Goal: Transaction & Acquisition: Purchase product/service

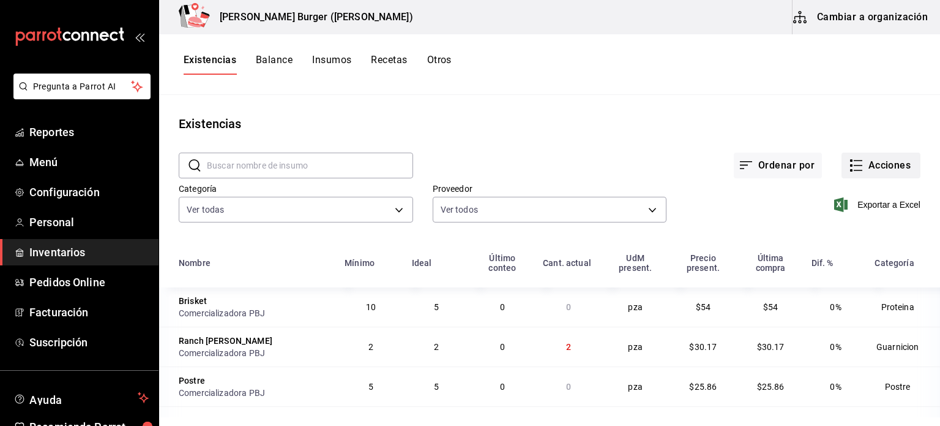
click at [865, 164] on button "Acciones" at bounding box center [881, 165] width 79 height 26
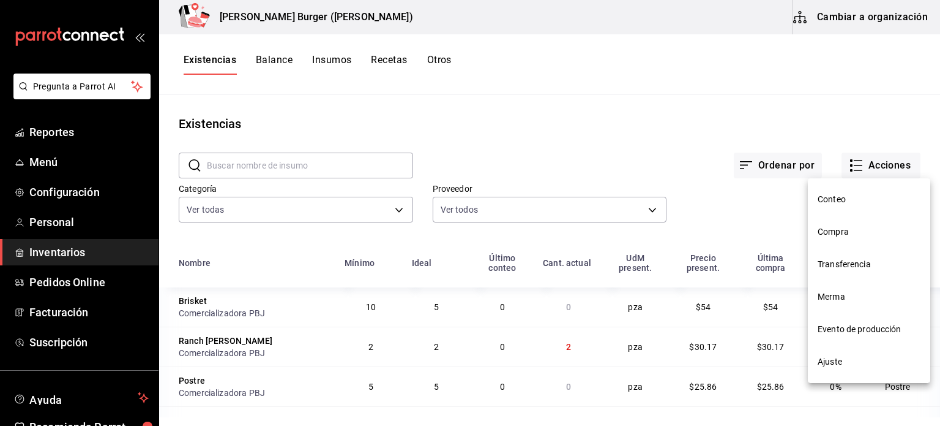
click at [842, 226] on span "Compra" at bounding box center [869, 231] width 103 height 13
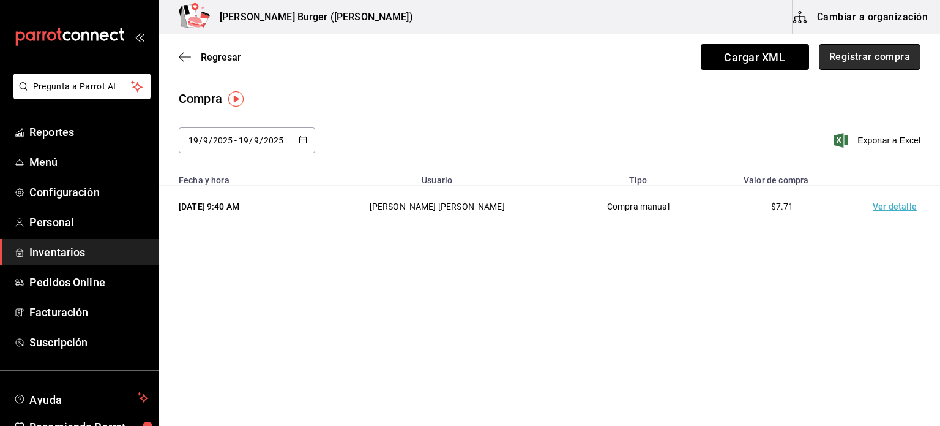
click at [842, 58] on button "Registrar compra" at bounding box center [870, 57] width 102 height 26
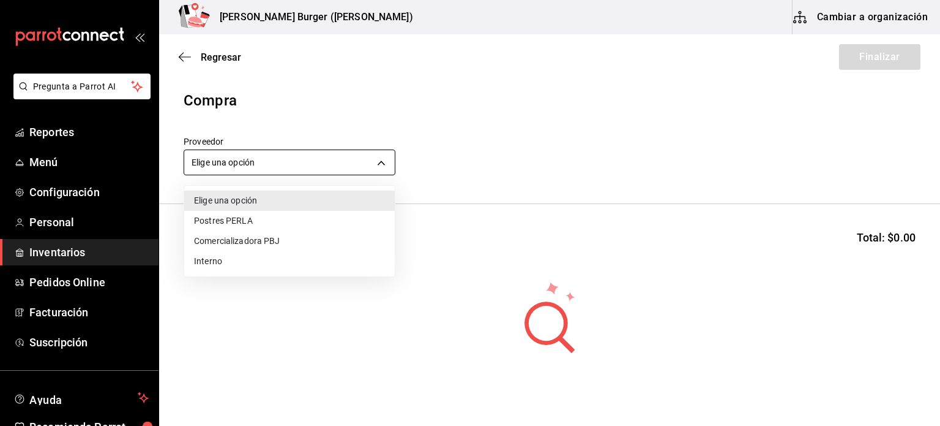
click at [389, 156] on body "Pregunta a Parrot AI Reportes Menú Configuración Personal Inventarios Pedidos O…" at bounding box center [470, 178] width 940 height 356
click at [316, 238] on li "Comercializadora PBJ" at bounding box center [289, 241] width 211 height 20
type input "73989370-521d-4bc8-8ea0-0c8e3494ddd7"
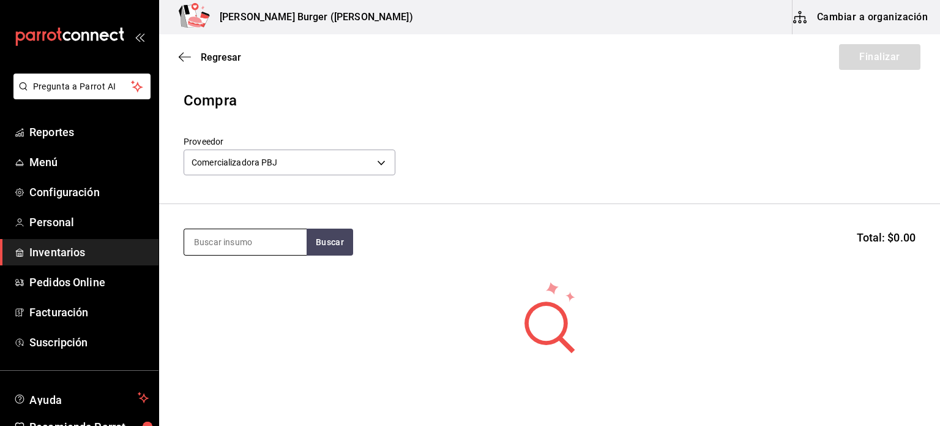
click at [285, 241] on input at bounding box center [245, 242] width 122 height 26
type input "pan"
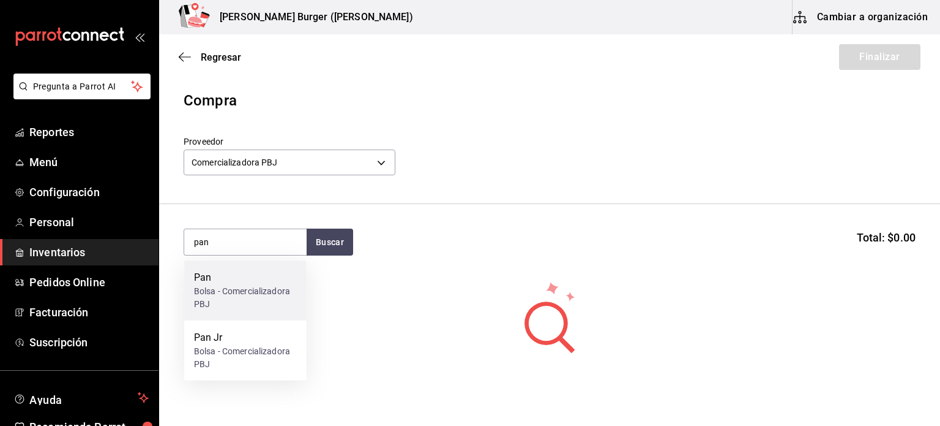
click at [241, 287] on div "Bolsa - Comercializadora PBJ" at bounding box center [245, 298] width 103 height 26
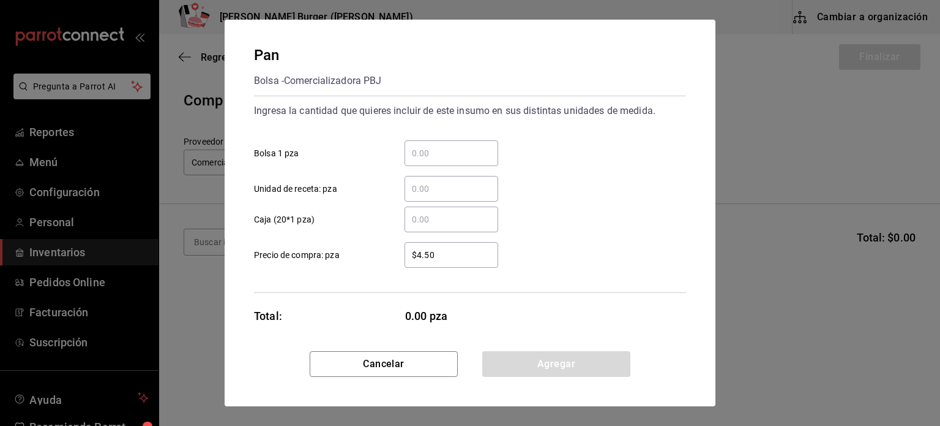
click at [424, 163] on div "​" at bounding box center [452, 153] width 94 height 26
click at [424, 160] on input "​ Bolsa 1 pza" at bounding box center [452, 153] width 94 height 15
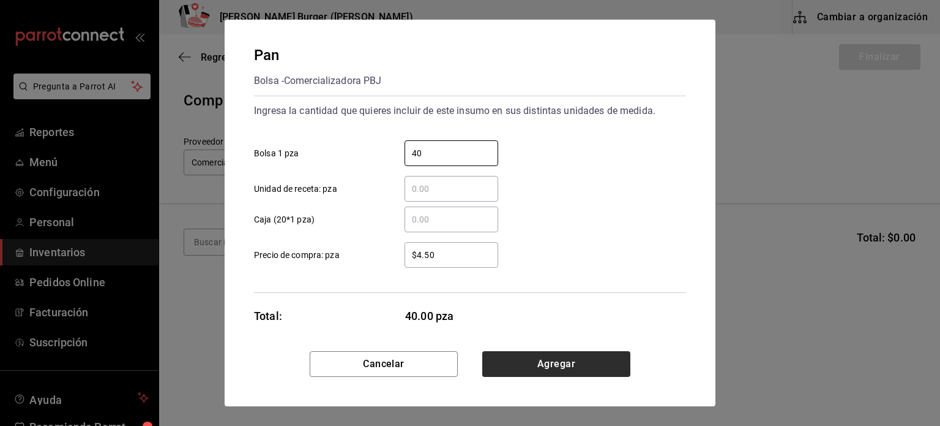
type input "40"
click at [549, 369] on button "Agregar" at bounding box center [556, 364] width 148 height 26
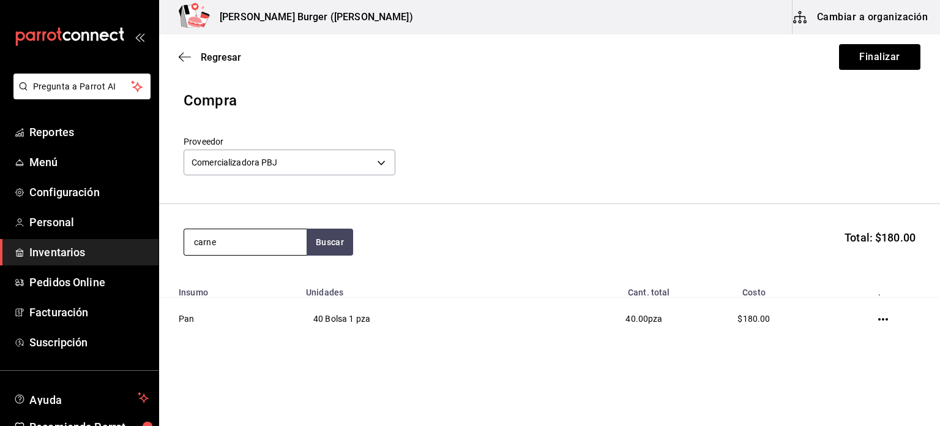
type input "carne"
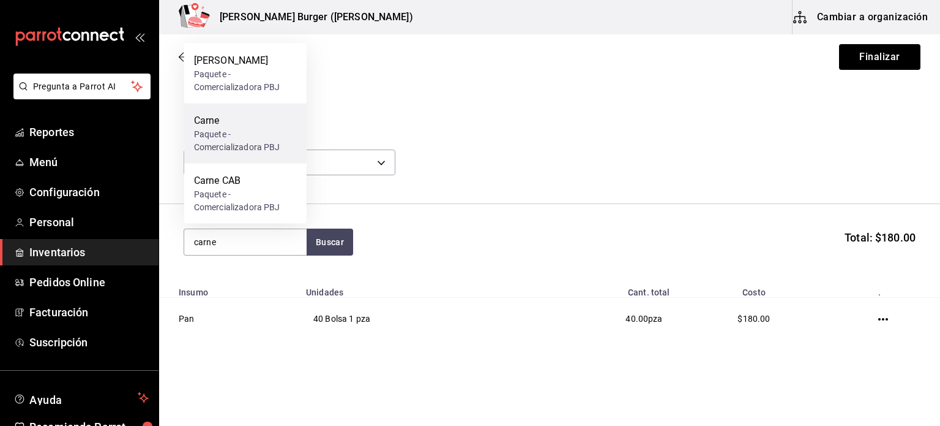
click at [201, 130] on div "Paquete - Comercializadora PBJ" at bounding box center [245, 141] width 103 height 26
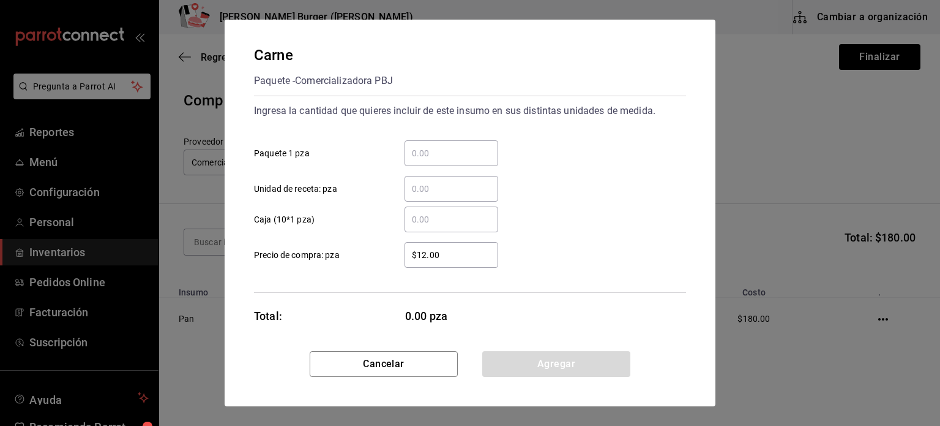
click at [449, 155] on input "​ Paquete 1 pza" at bounding box center [452, 153] width 94 height 15
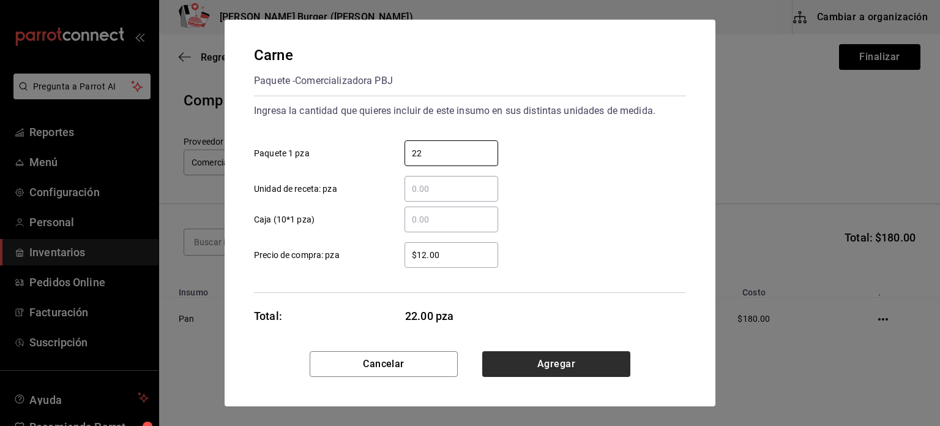
type input "22"
click at [553, 358] on button "Agregar" at bounding box center [556, 364] width 148 height 26
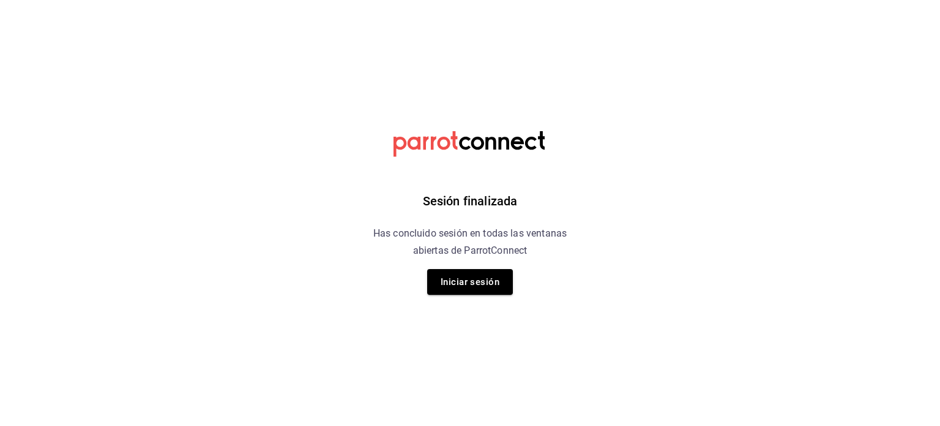
click at [487, 286] on button "Iniciar sesión" at bounding box center [470, 282] width 86 height 26
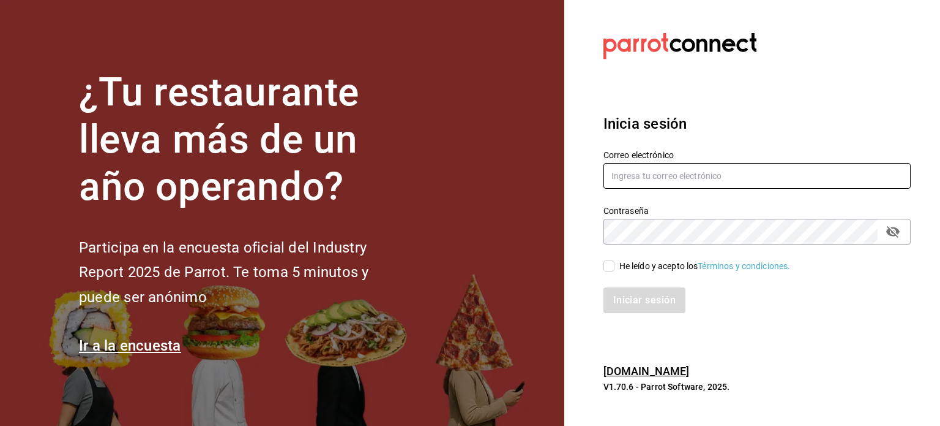
type input "angel.ramos.0386@gmail.com"
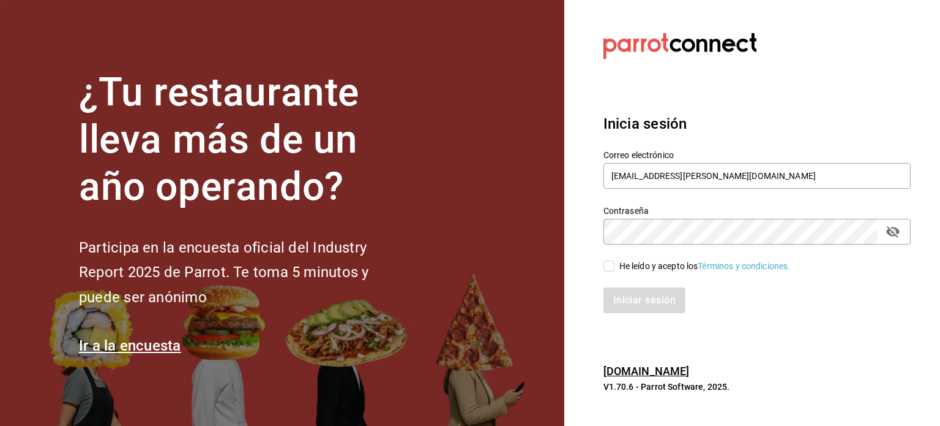
click at [615, 271] on span "He leído y acepto los Términos y condiciones." at bounding box center [703, 266] width 176 height 13
click at [615, 271] on input "He leído y acepto los Términos y condiciones." at bounding box center [609, 265] width 11 height 11
checkbox input "true"
click at [626, 325] on div "Inicia sesión Correo electrónico angel.ramos.0386@gmail.com Contraseña Contrase…" at bounding box center [757, 213] width 307 height 230
click at [629, 313] on button "Iniciar sesión" at bounding box center [645, 300] width 83 height 26
